Goal: Task Accomplishment & Management: Manage account settings

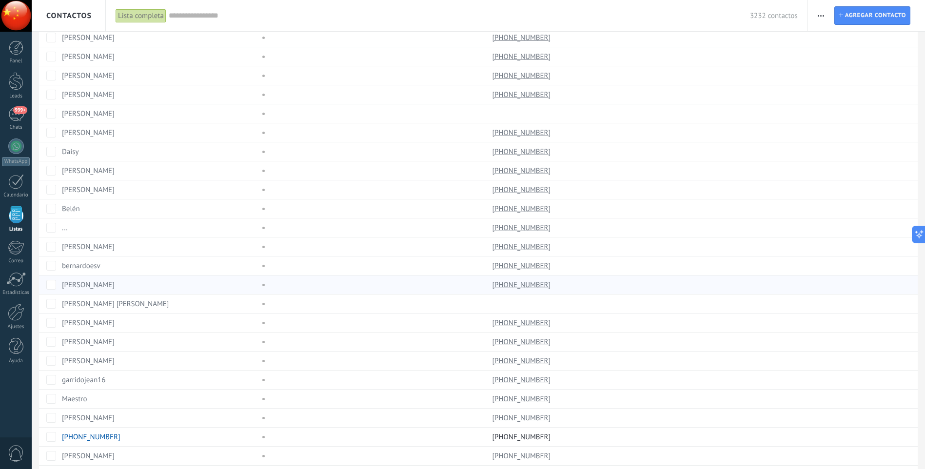
scroll to position [520, 0]
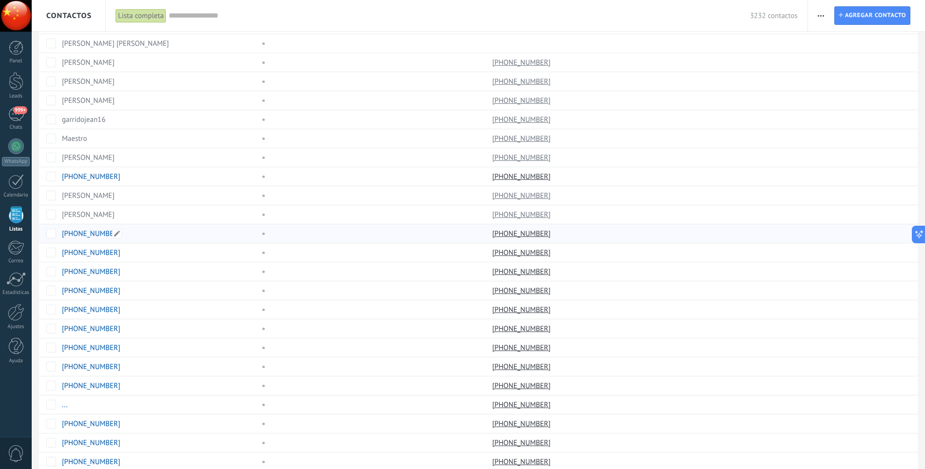
click at [81, 232] on link "[PHONE_NUMBER]" at bounding box center [91, 233] width 58 height 9
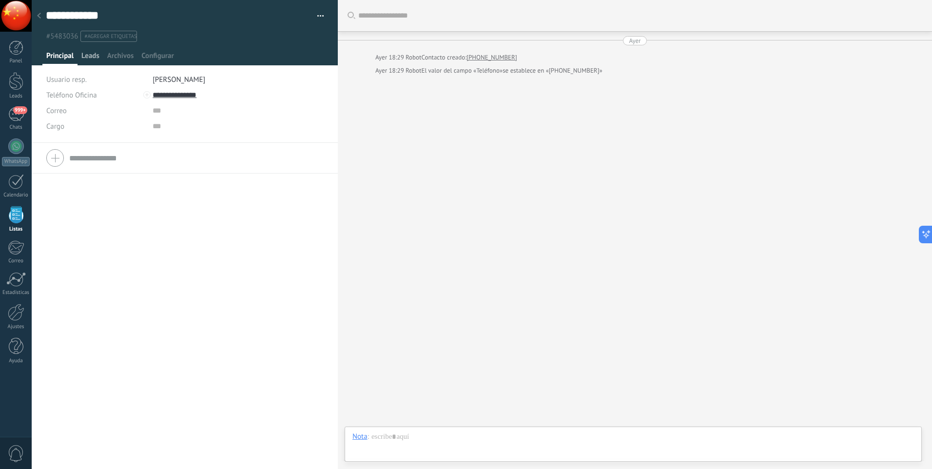
click at [96, 53] on span "Leads" at bounding box center [90, 58] width 18 height 14
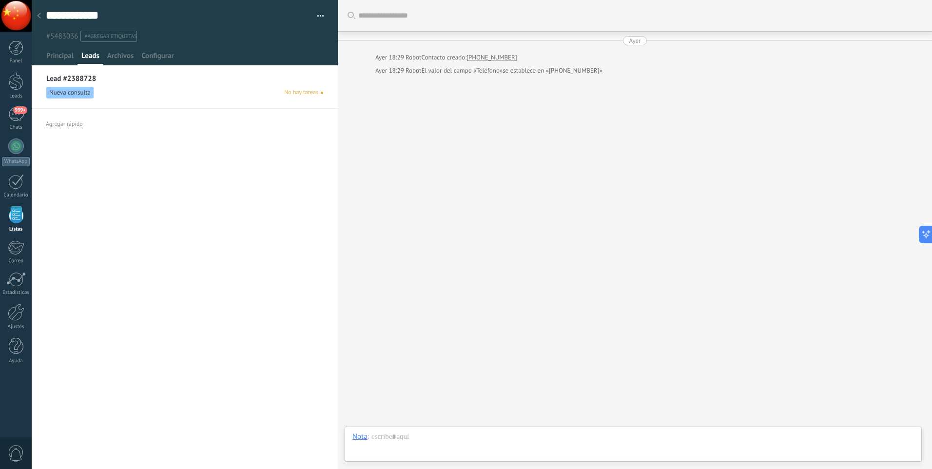
click at [97, 85] on div "Lead #2388728 Nueva consulta No hay tareas" at bounding box center [185, 90] width 306 height 37
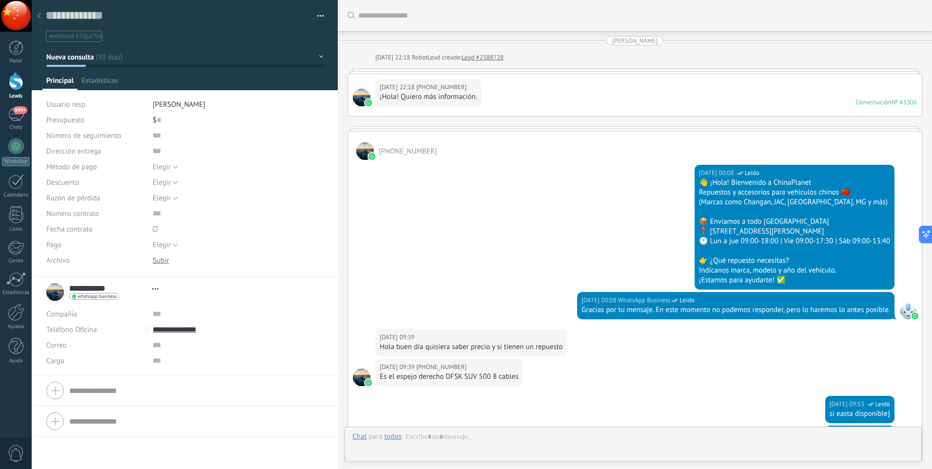
type textarea "**********"
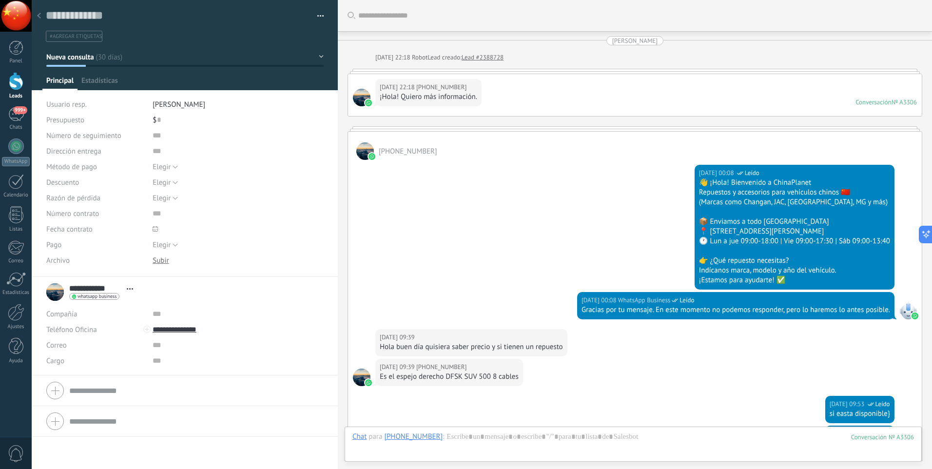
scroll to position [259, 0]
